Goal: Information Seeking & Learning: Learn about a topic

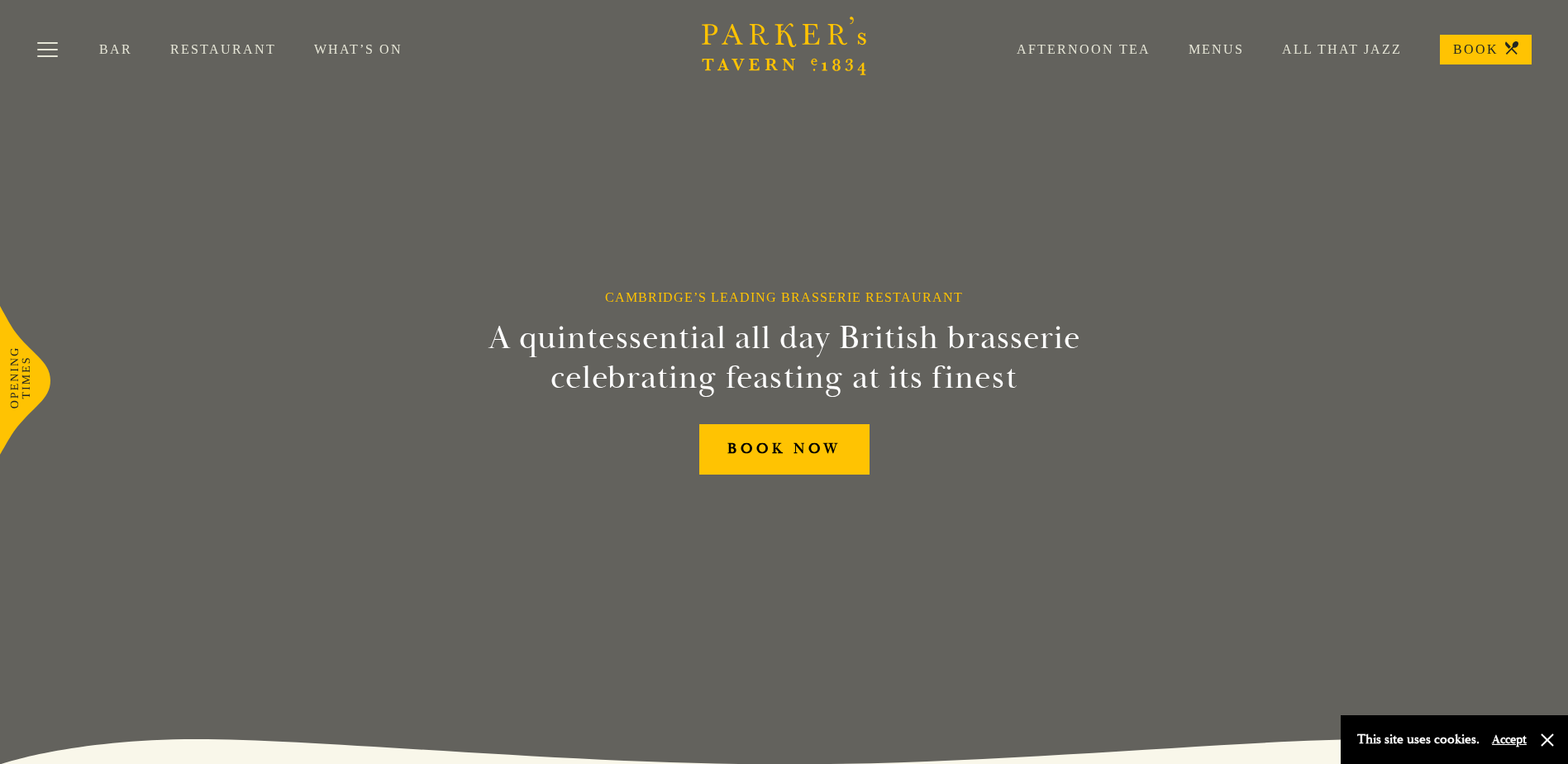
click at [1211, 45] on link "Menus" at bounding box center [1197, 50] width 93 height 17
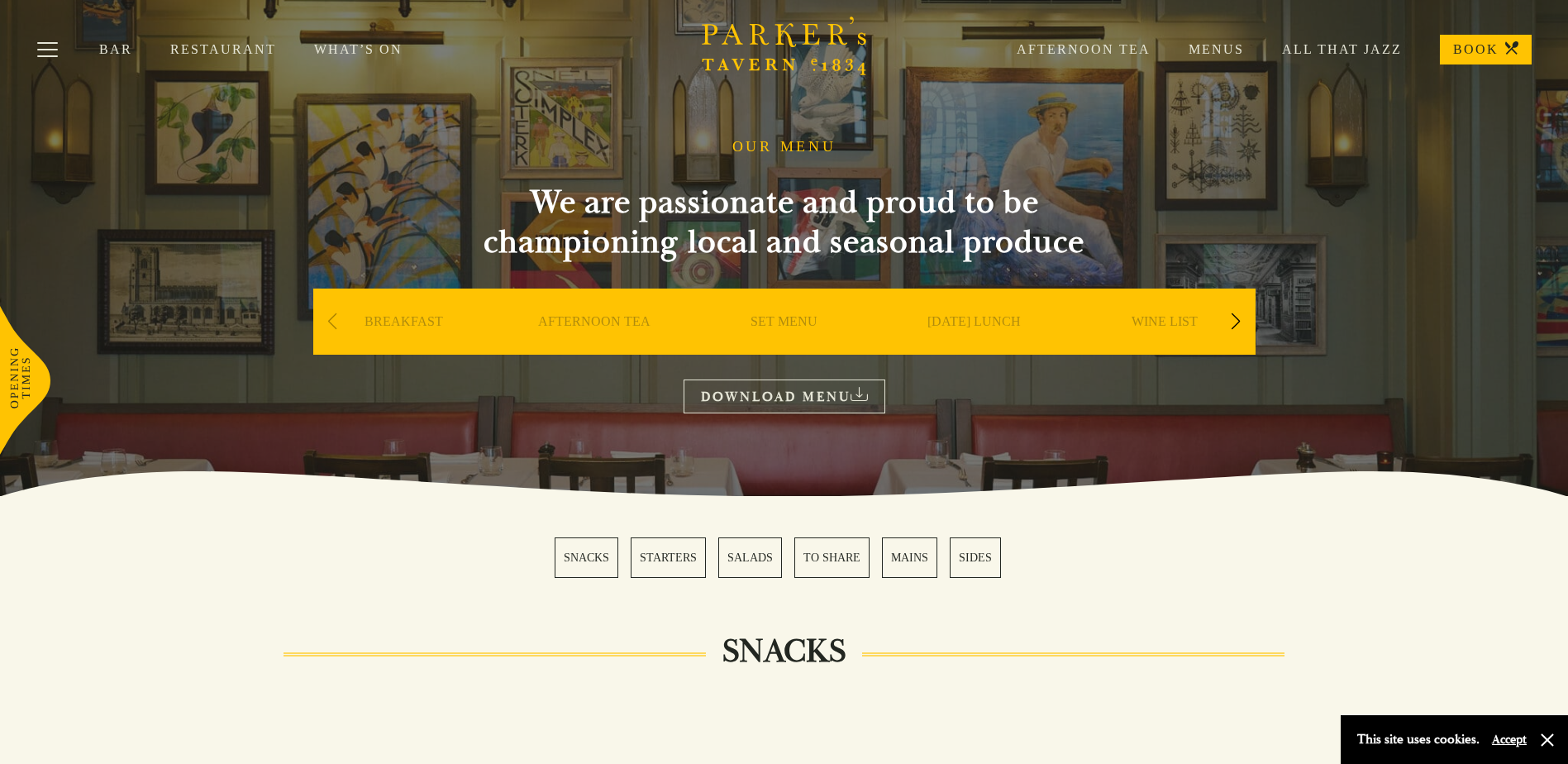
click at [794, 322] on link "SET MENU" at bounding box center [784, 346] width 67 height 66
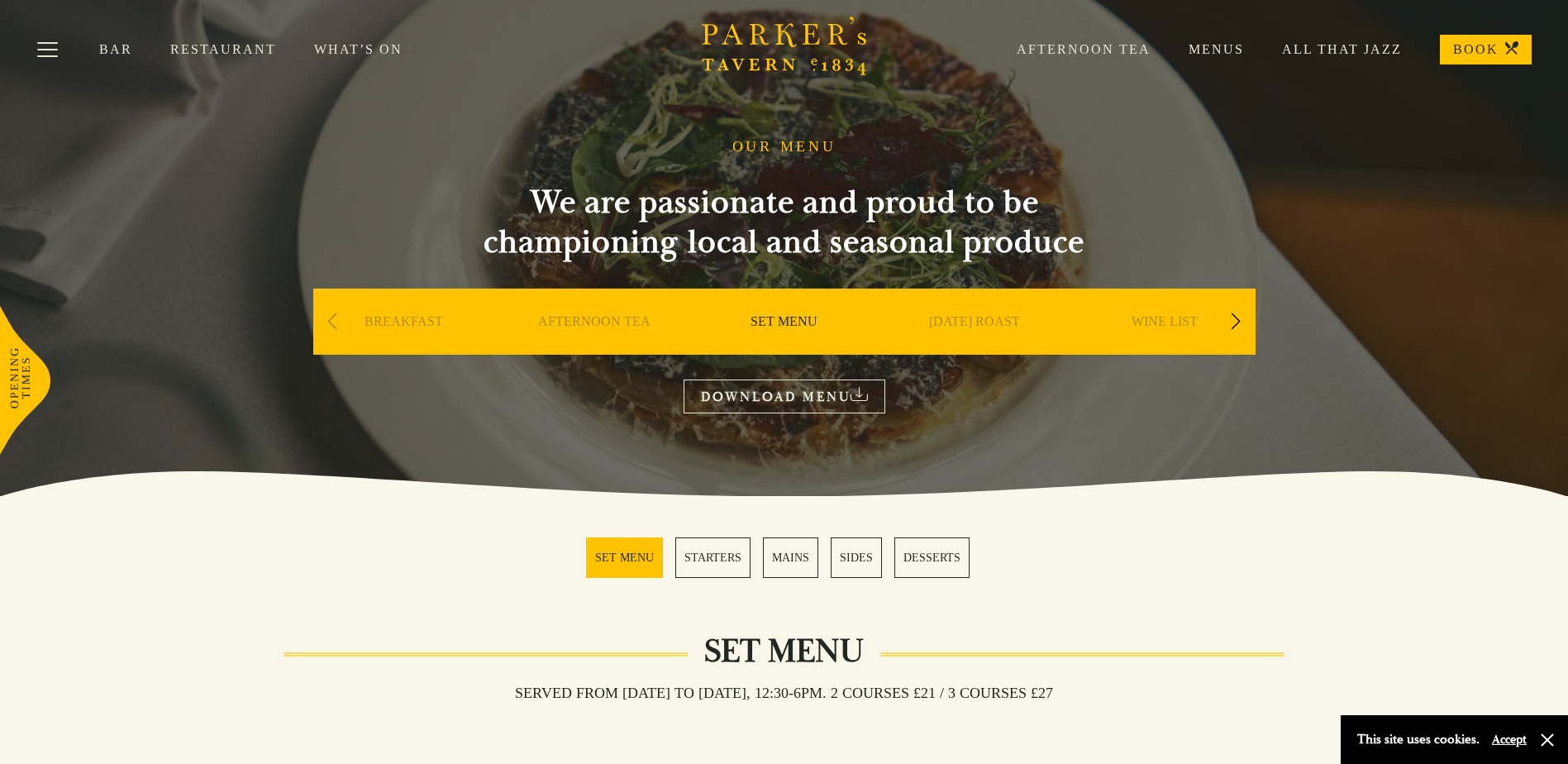
click at [984, 324] on link "SUNDAY ROAST" at bounding box center [974, 346] width 91 height 66
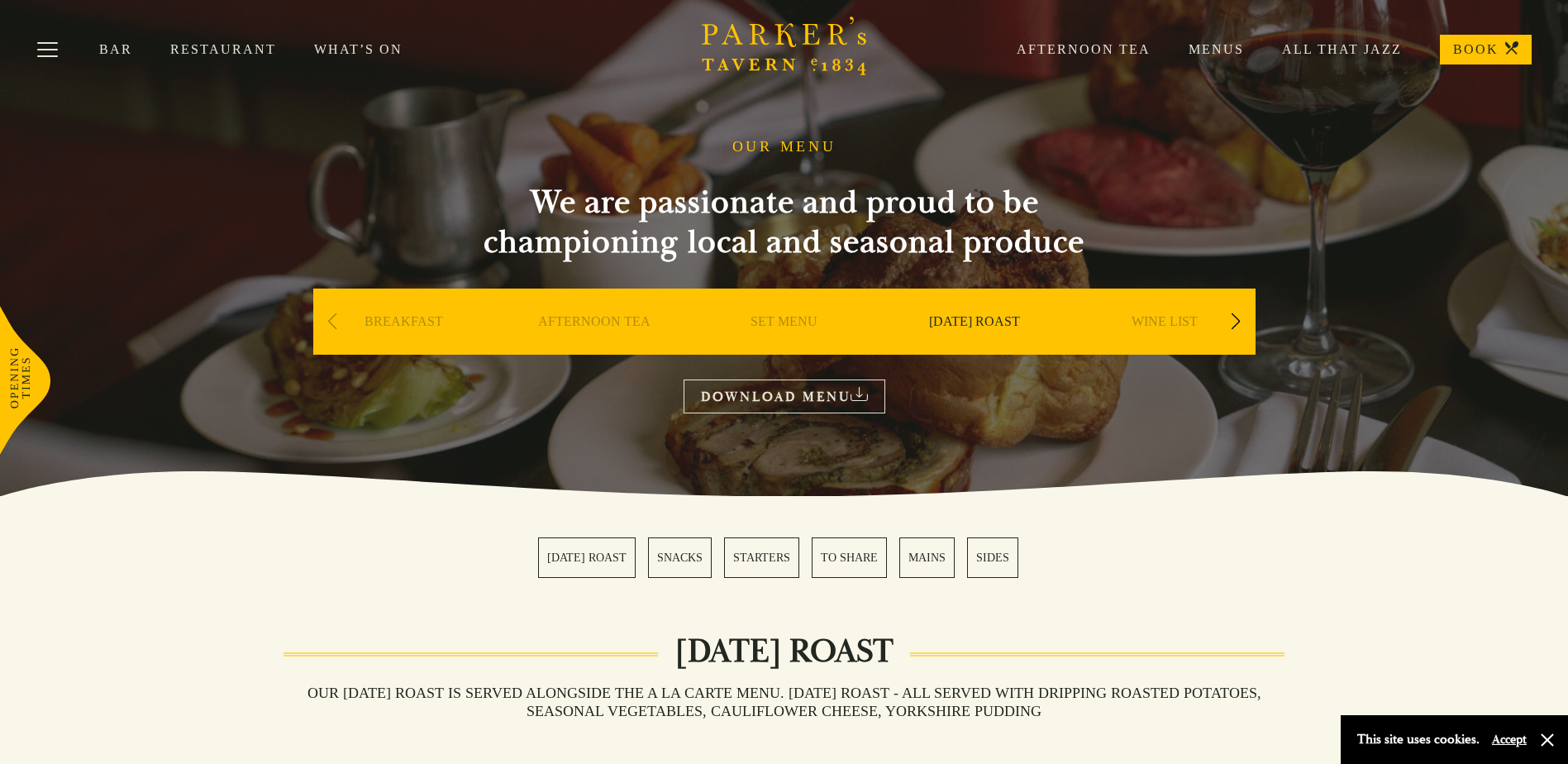
click at [1237, 319] on div "Next slide" at bounding box center [1236, 322] width 23 height 37
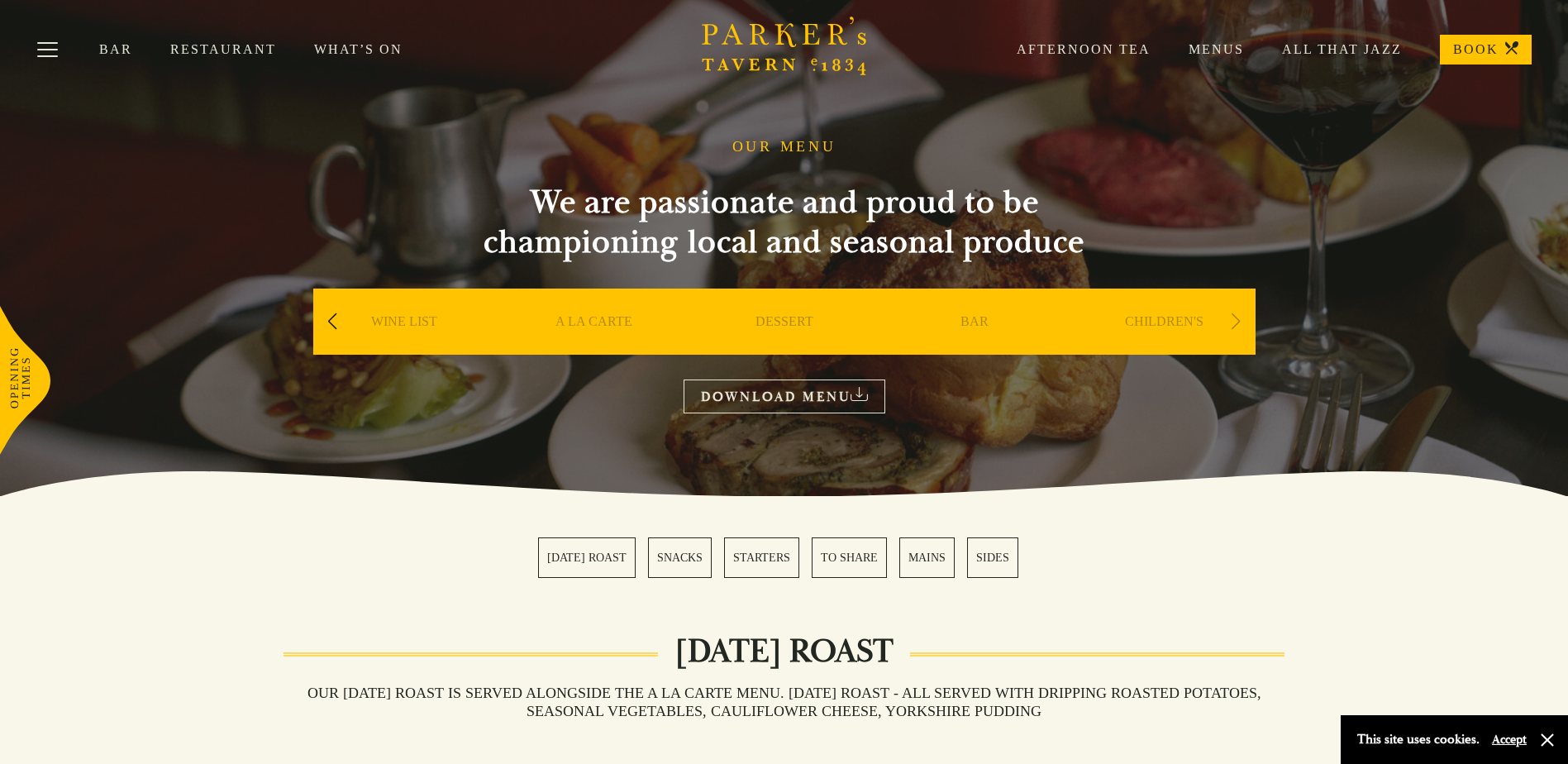
click at [1191, 324] on link "CHILDREN'S" at bounding box center [1164, 346] width 78 height 66
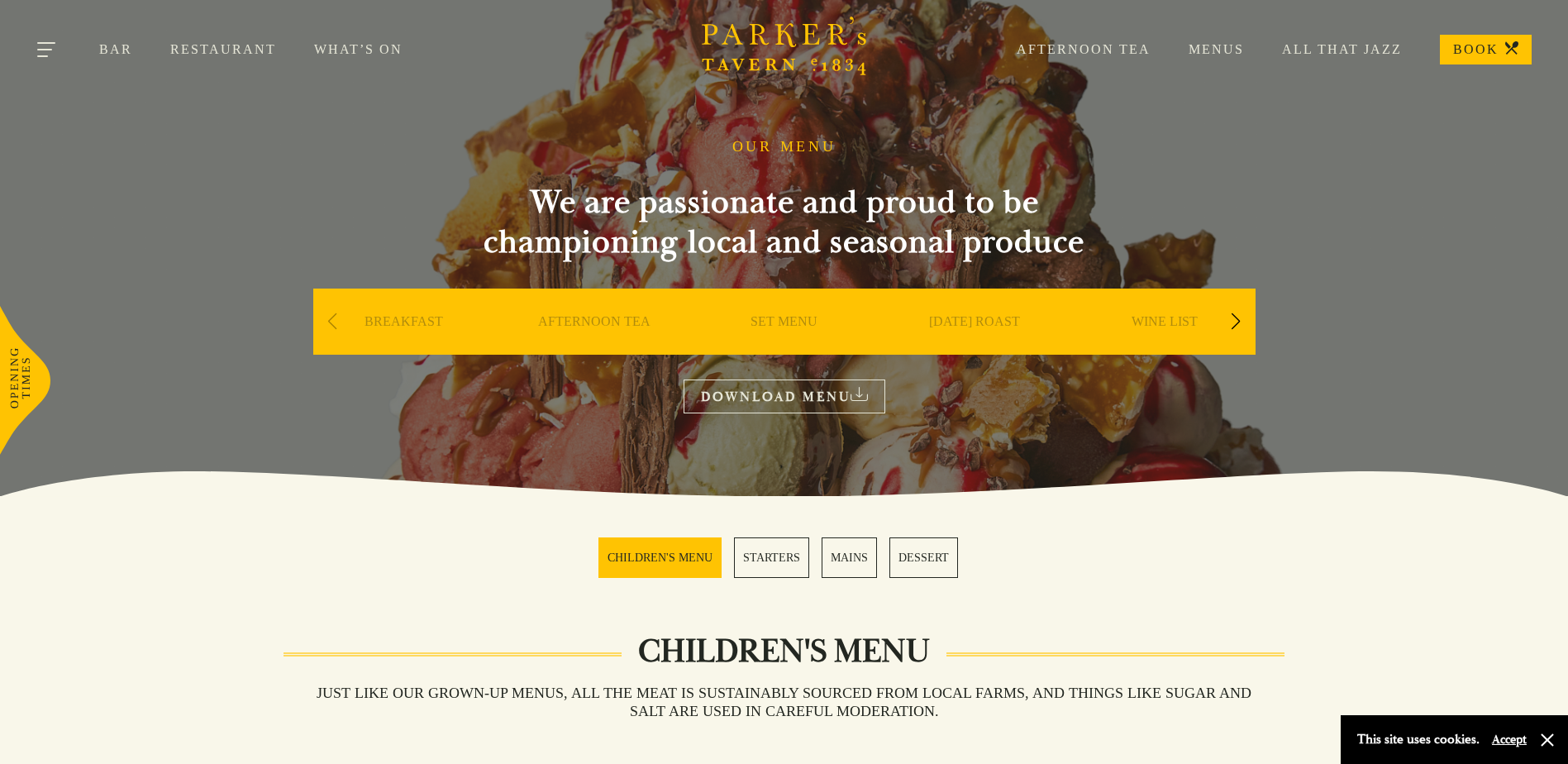
click at [46, 43] on button "Toggle navigation" at bounding box center [47, 52] width 71 height 71
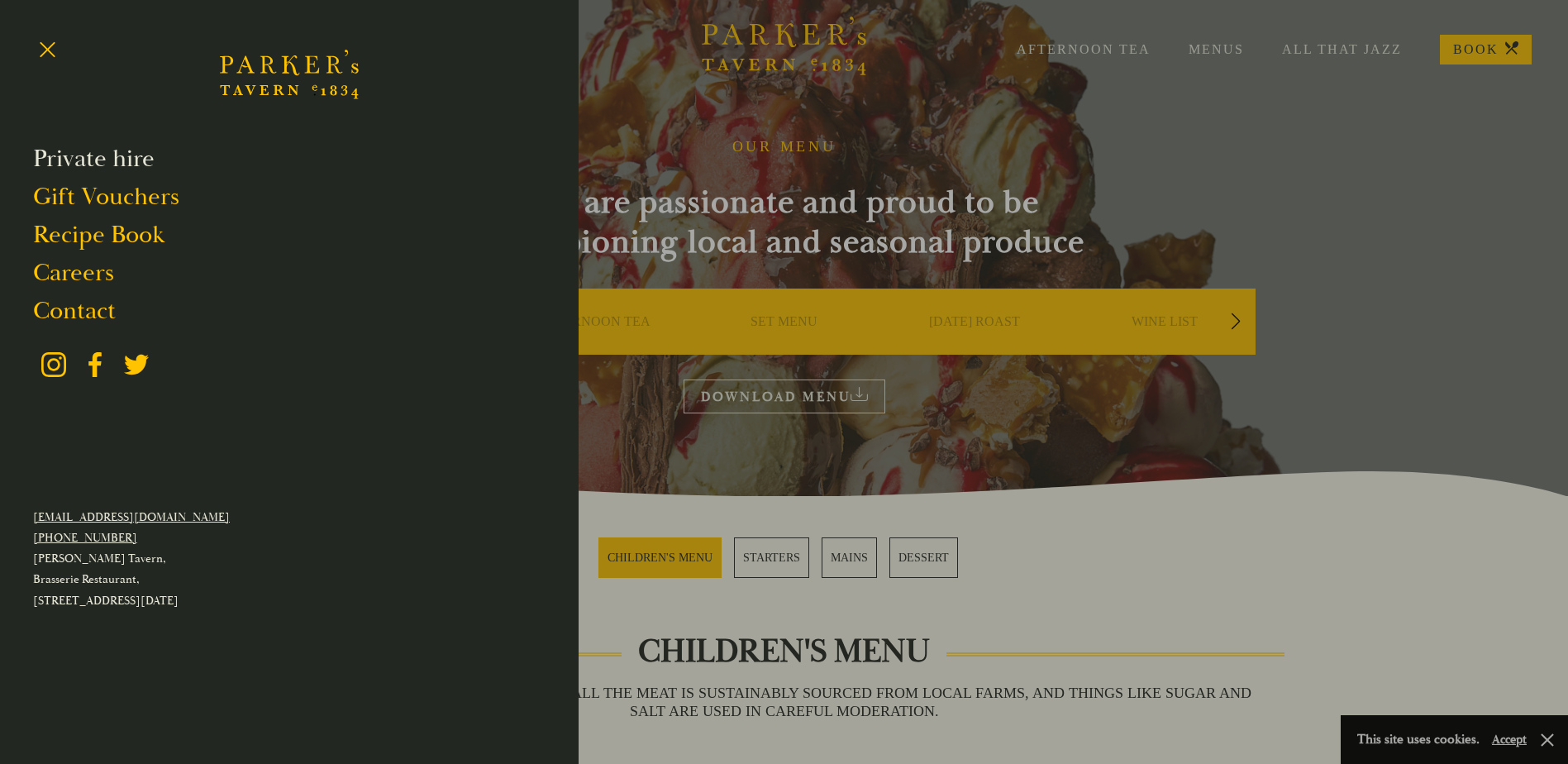
click at [116, 161] on link "Private hire" at bounding box center [93, 158] width 122 height 31
